Goal: Find specific page/section: Find specific page/section

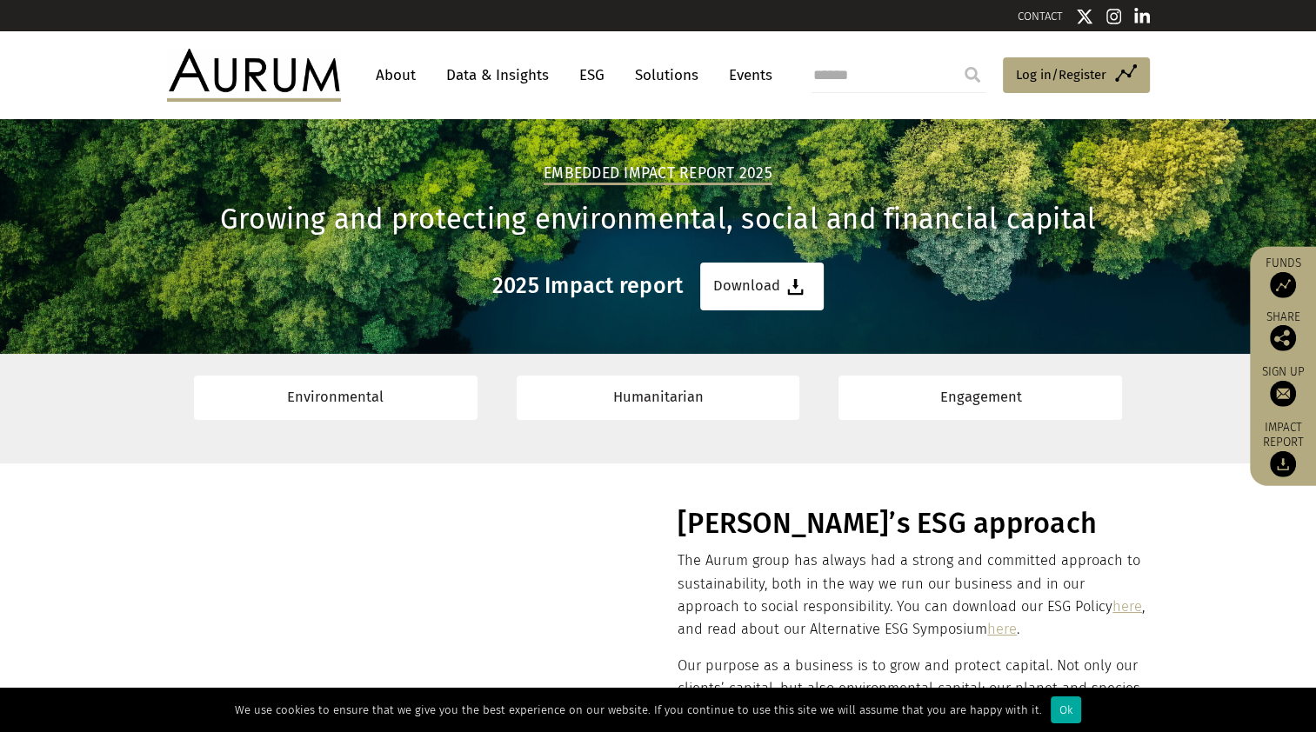
click at [378, 66] on link "About" at bounding box center [395, 75] width 57 height 32
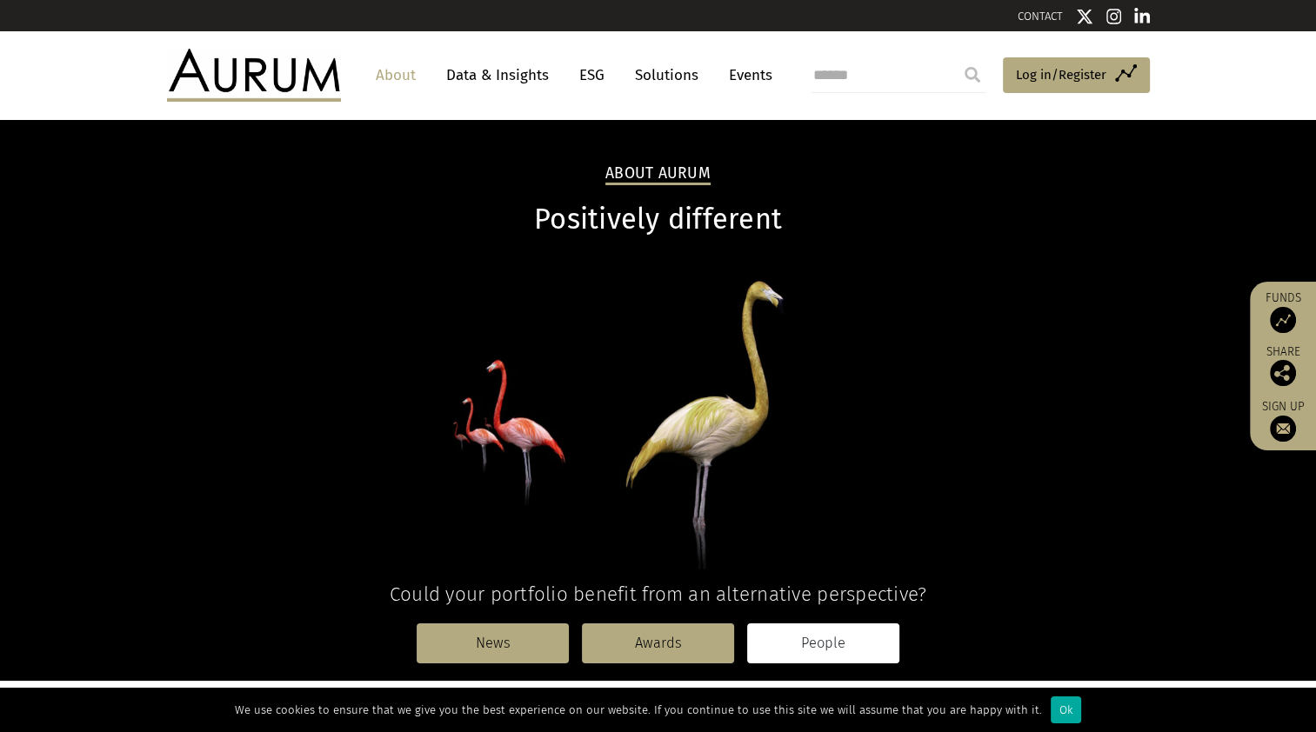
click at [829, 649] on link "People" at bounding box center [823, 643] width 152 height 40
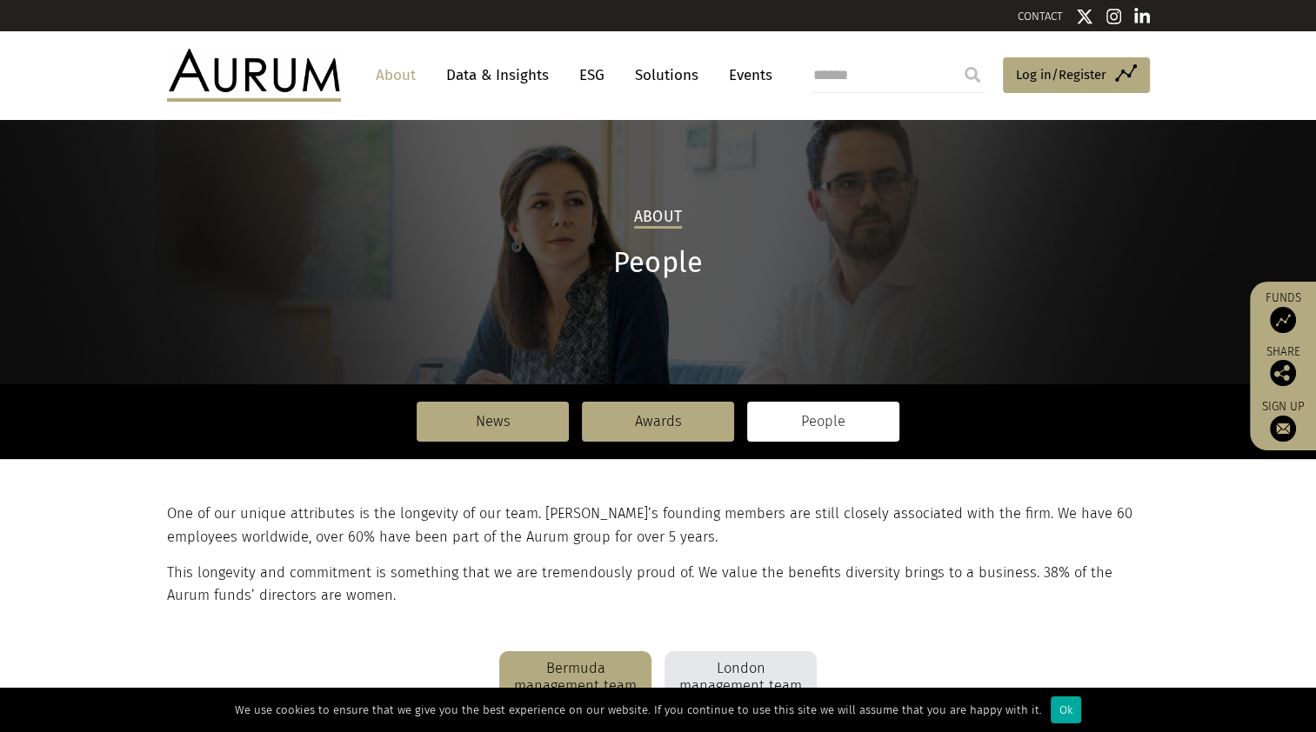
click at [769, 651] on div "London management team" at bounding box center [740, 677] width 152 height 52
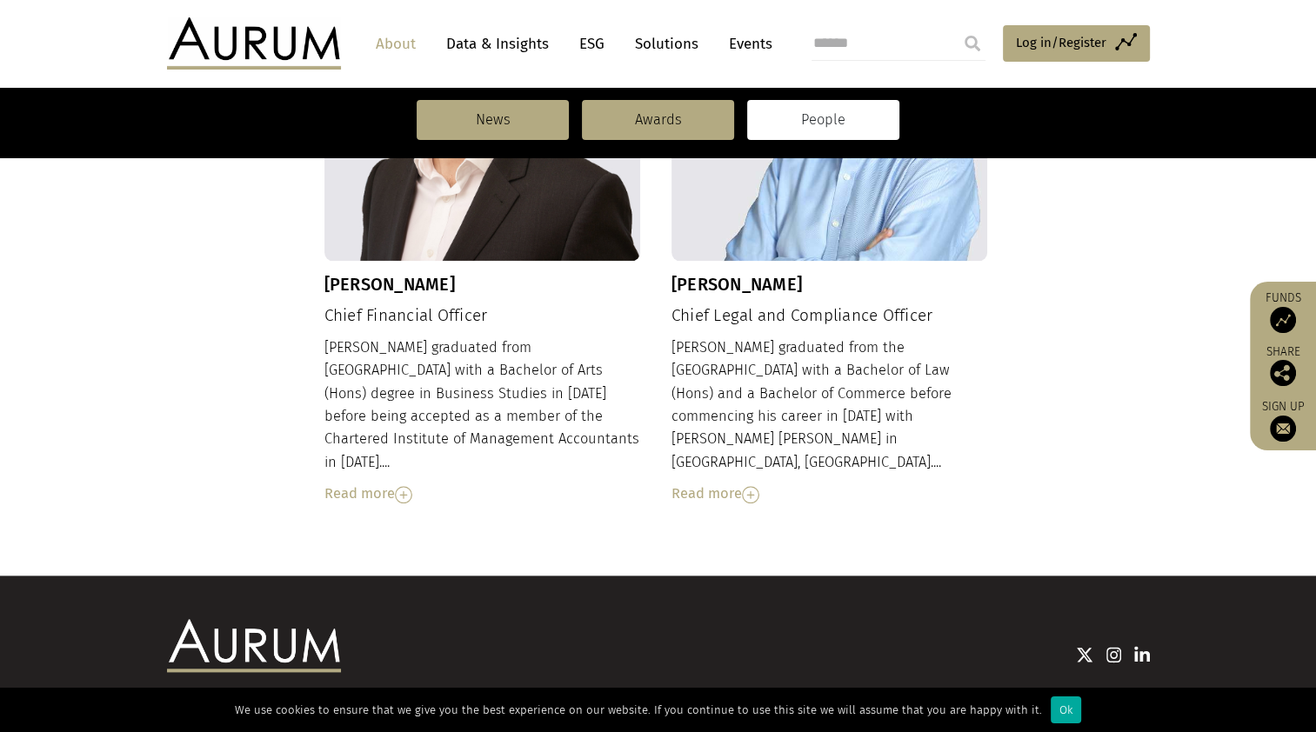
scroll to position [1962, 0]
